Goal: Navigation & Orientation: Find specific page/section

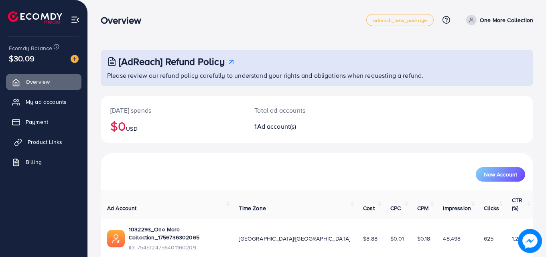
click at [27, 148] on link "Product Links" at bounding box center [43, 142] width 75 height 16
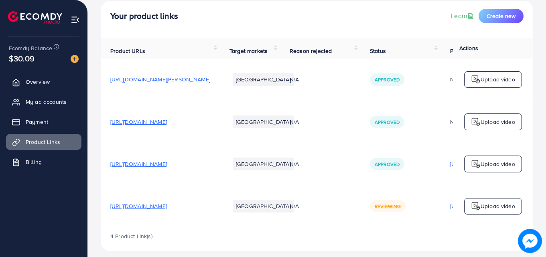
scroll to position [0, 203]
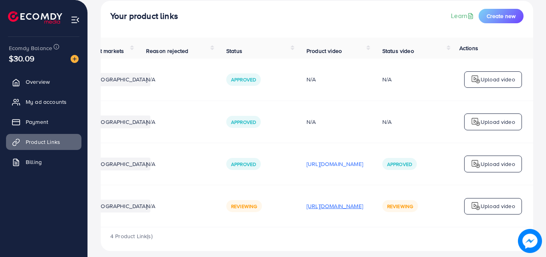
click at [334, 205] on p "[URL][DOMAIN_NAME]" at bounding box center [334, 206] width 57 height 10
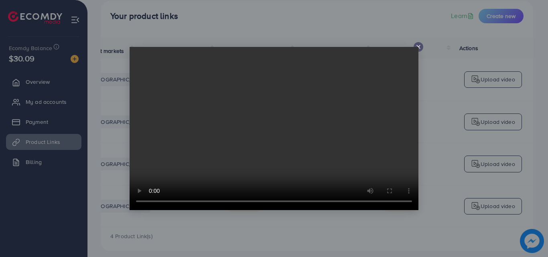
click at [283, 110] on video at bounding box center [274, 128] width 289 height 163
click at [418, 48] on icon at bounding box center [418, 47] width 6 height 6
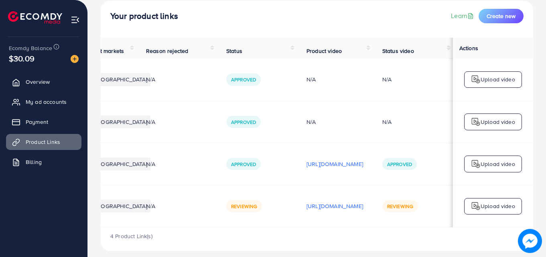
scroll to position [0, 201]
drag, startPoint x: 269, startPoint y: 230, endPoint x: 150, endPoint y: 217, distance: 119.8
click at [150, 217] on tr "[URL][DOMAIN_NAME] [GEOGRAPHIC_DATA] N/A Reviewing [URL][DOMAIN_NAME] Reviewing…" at bounding box center [245, 206] width 576 height 42
click at [297, 227] on td "[URL][DOMAIN_NAME]" at bounding box center [335, 206] width 76 height 42
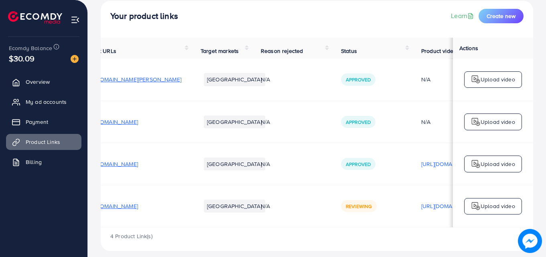
scroll to position [0, 28]
click at [139, 208] on span "[URL][DOMAIN_NAME]" at bounding box center [111, 206] width 57 height 8
